Goal: Information Seeking & Learning: Check status

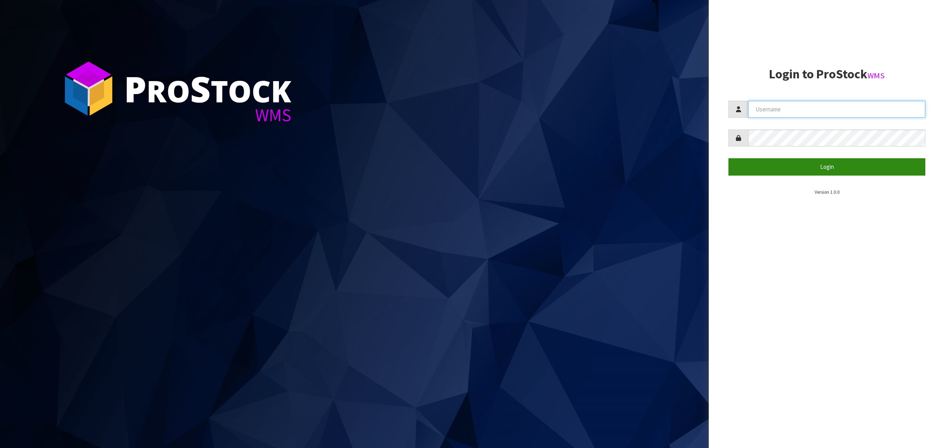
type input "[PERSON_NAME][EMAIL_ADDRESS][DOMAIN_NAME]"
click at [749, 168] on button "Login" at bounding box center [826, 166] width 197 height 17
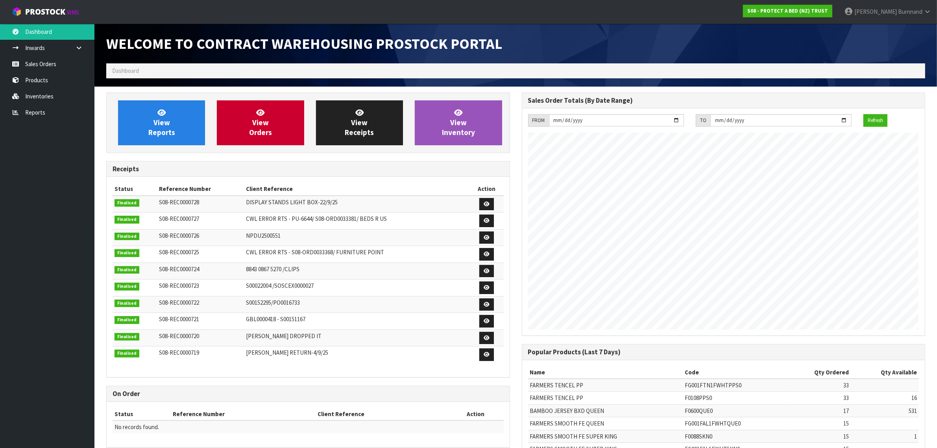
scroll to position [438, 415]
click at [31, 93] on link "Inventories" at bounding box center [47, 96] width 94 height 16
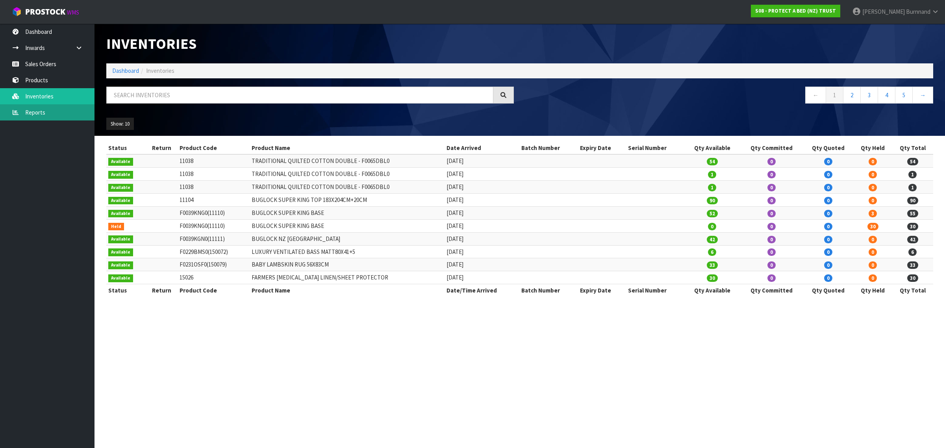
click at [42, 113] on link "Reports" at bounding box center [47, 112] width 94 height 16
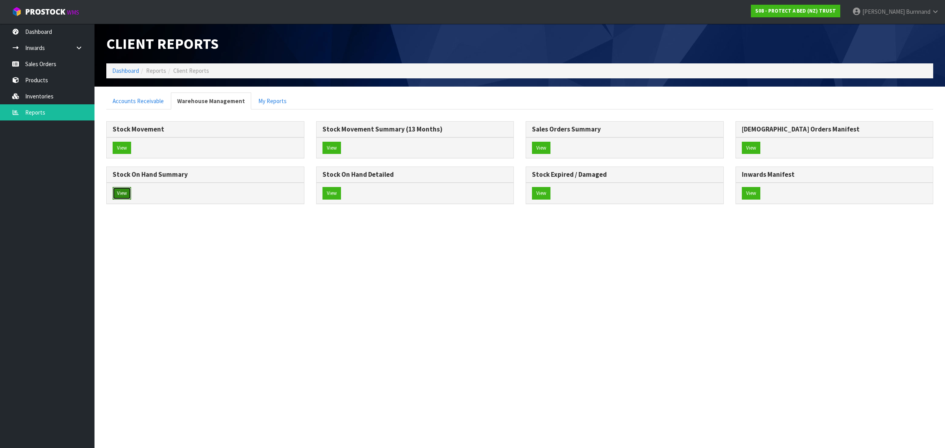
click at [124, 194] on button "View" at bounding box center [122, 193] width 19 height 13
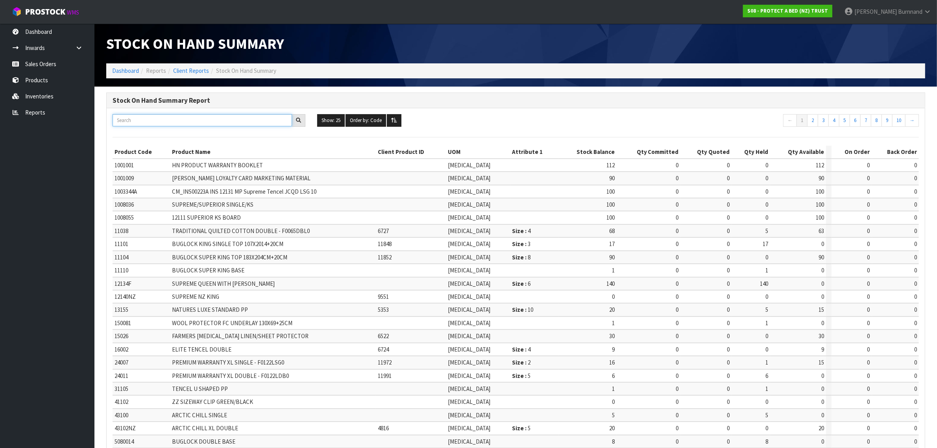
click at [130, 117] on input "text" at bounding box center [203, 120] width 180 height 12
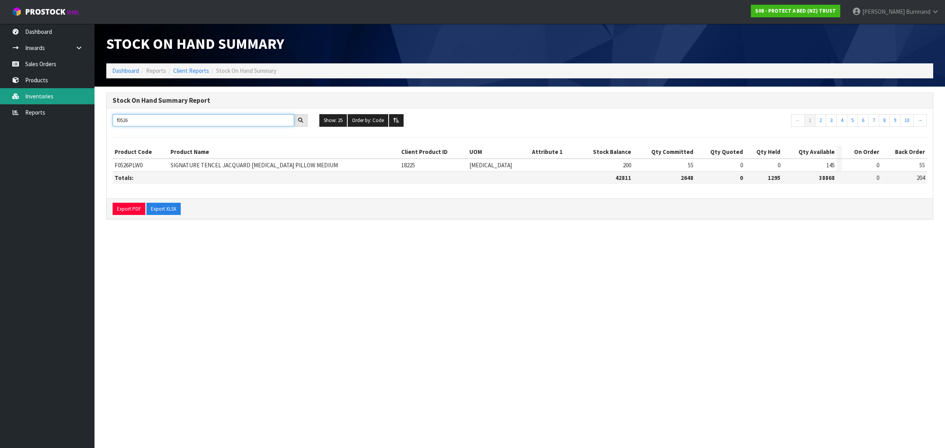
type input "f0526"
click at [32, 109] on link "Reports" at bounding box center [47, 112] width 94 height 16
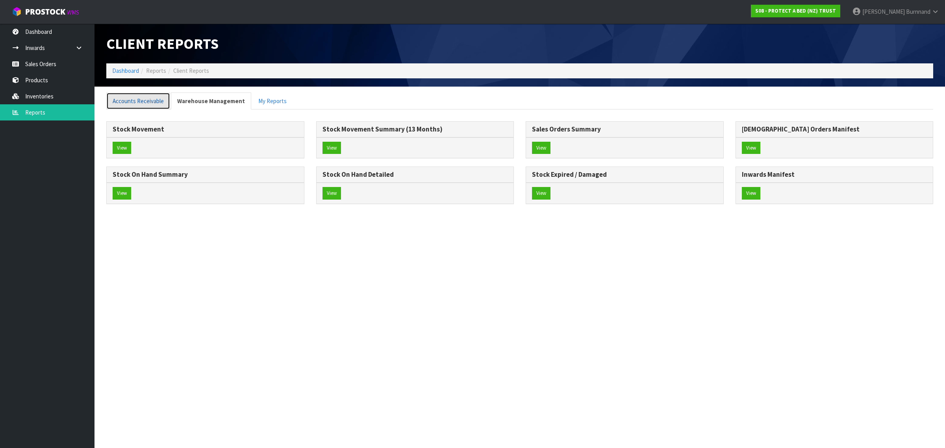
click at [127, 95] on link "Accounts Receivable" at bounding box center [138, 101] width 64 height 17
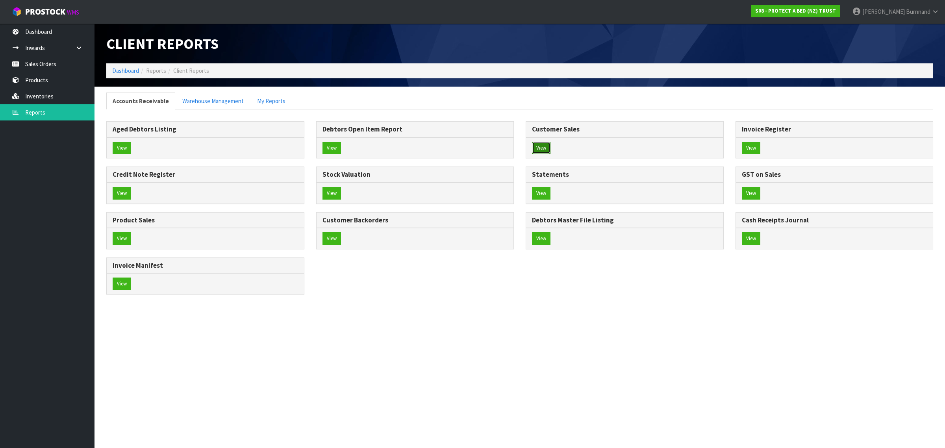
click at [541, 147] on button "View" at bounding box center [541, 148] width 19 height 13
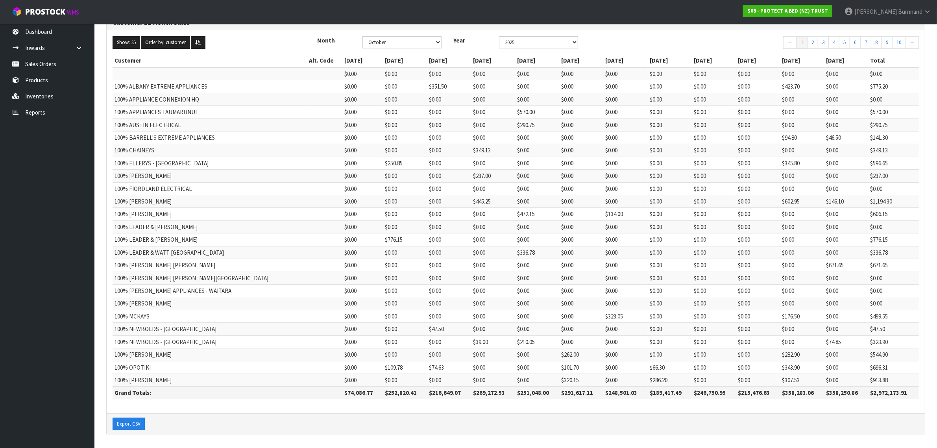
scroll to position [81, 0]
drag, startPoint x: 303, startPoint y: 392, endPoint x: 333, endPoint y: 393, distance: 29.9
click at [343, 393] on th "$74,086.77" at bounding box center [363, 392] width 40 height 13
copy th "74,086.77"
click at [33, 111] on link "Reports" at bounding box center [47, 112] width 94 height 16
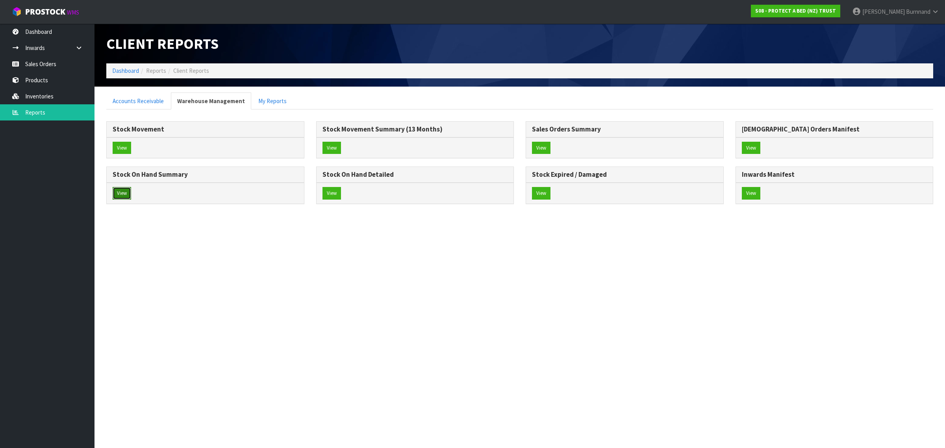
click at [128, 192] on button "View" at bounding box center [122, 193] width 19 height 13
